Goal: Task Accomplishment & Management: Use online tool/utility

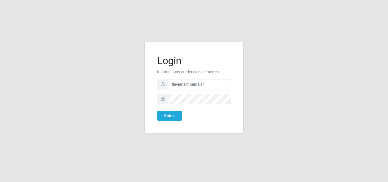
click at [192, 88] on input "flaviana@bemais4" at bounding box center [199, 85] width 63 height 10
type input "flaviana@b3ruas"
click at [157, 111] on button "Entrar" at bounding box center [169, 116] width 25 height 10
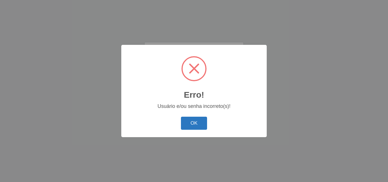
click at [203, 124] on button "OK" at bounding box center [194, 123] width 26 height 13
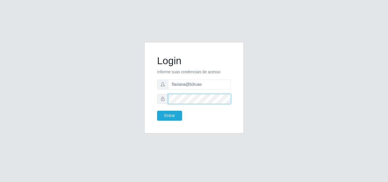
click at [157, 111] on button "Entrar" at bounding box center [169, 116] width 25 height 10
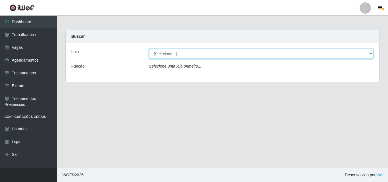
click at [175, 53] on select "[Selecione...] Bemais Supermercados - [GEOGRAPHIC_DATA]" at bounding box center [261, 54] width 225 height 10
select select "249"
click at [149, 49] on select "[Selecione...] Bemais Supermercados - [GEOGRAPHIC_DATA]" at bounding box center [261, 54] width 225 height 10
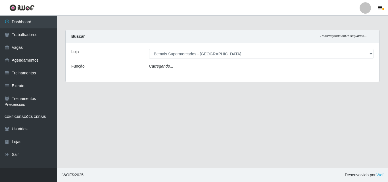
click at [172, 69] on div "Carregando..." at bounding box center [261, 67] width 233 height 8
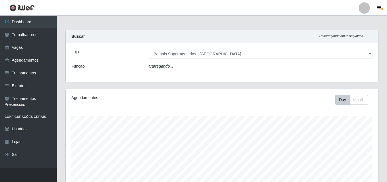
scroll to position [118, 312]
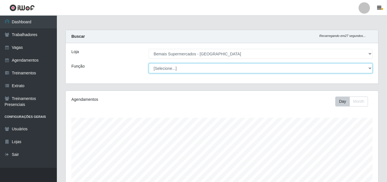
click at [175, 69] on select "[Selecione...] ASG ASG + ASG ++ Auxiliar de Depósito Auxiliar de Depósito + Aux…" at bounding box center [261, 68] width 224 height 10
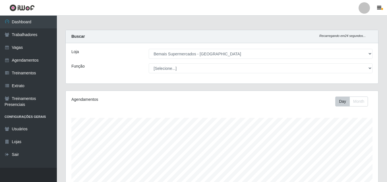
click at [130, 100] on div "Agendamentos" at bounding box center [131, 100] width 120 height 6
